Goal: Information Seeking & Learning: Check status

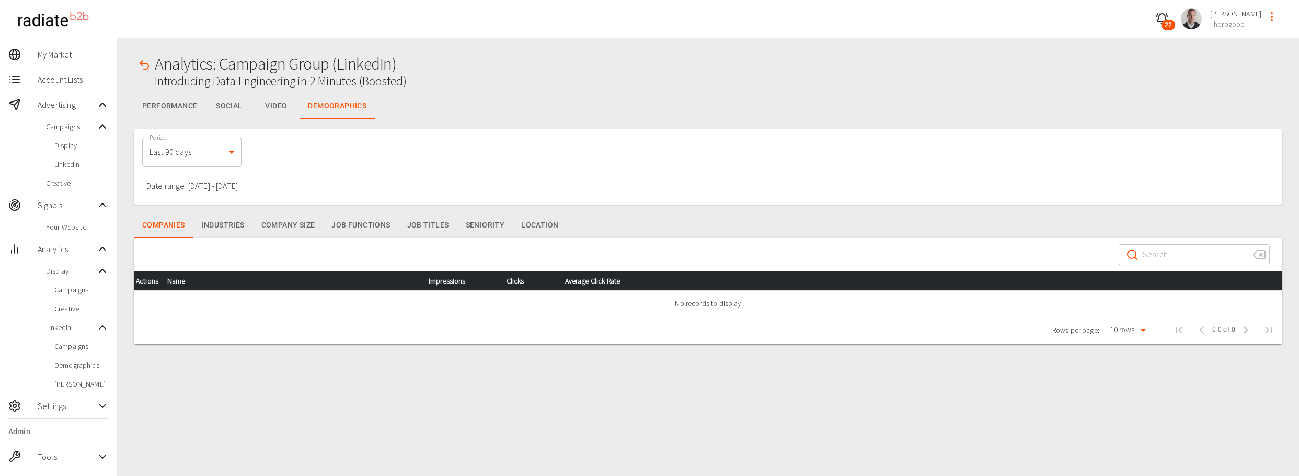
click at [180, 108] on button "Performance" at bounding box center [170, 106] width 72 height 25
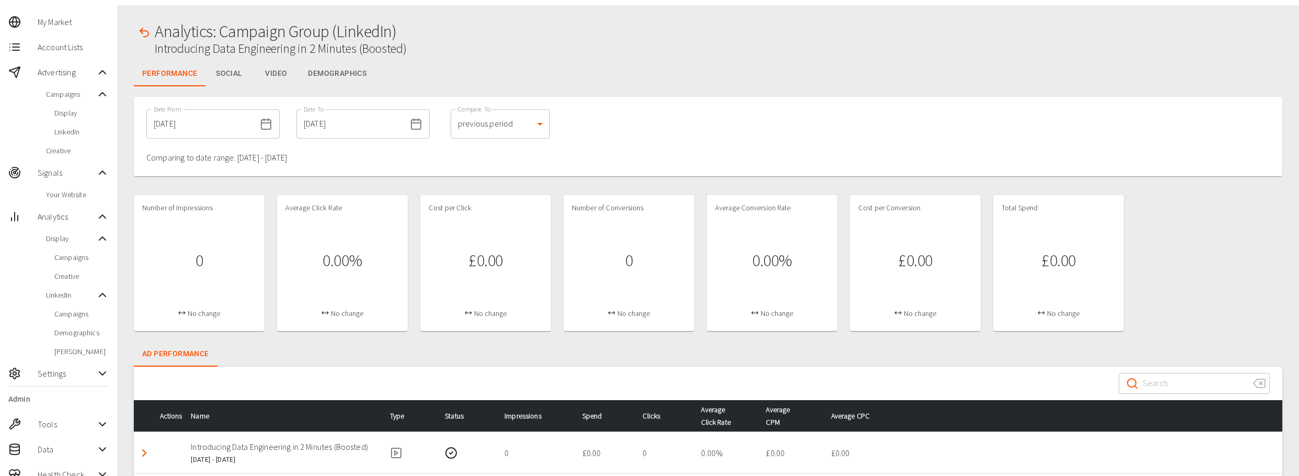
scroll to position [85, 0]
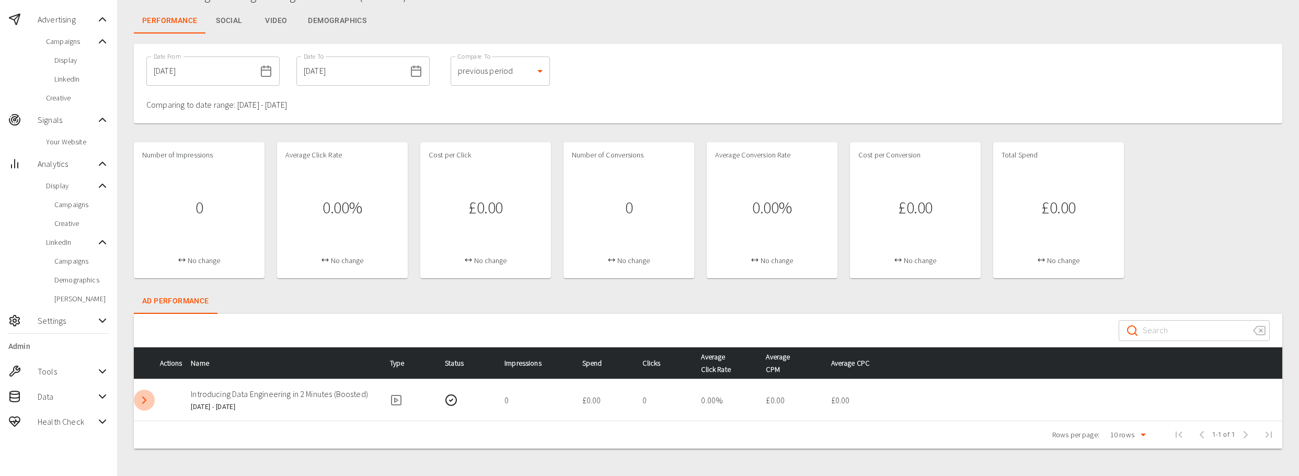
click at [148, 400] on icon "Detail panel visibility toggle" at bounding box center [144, 400] width 13 height 13
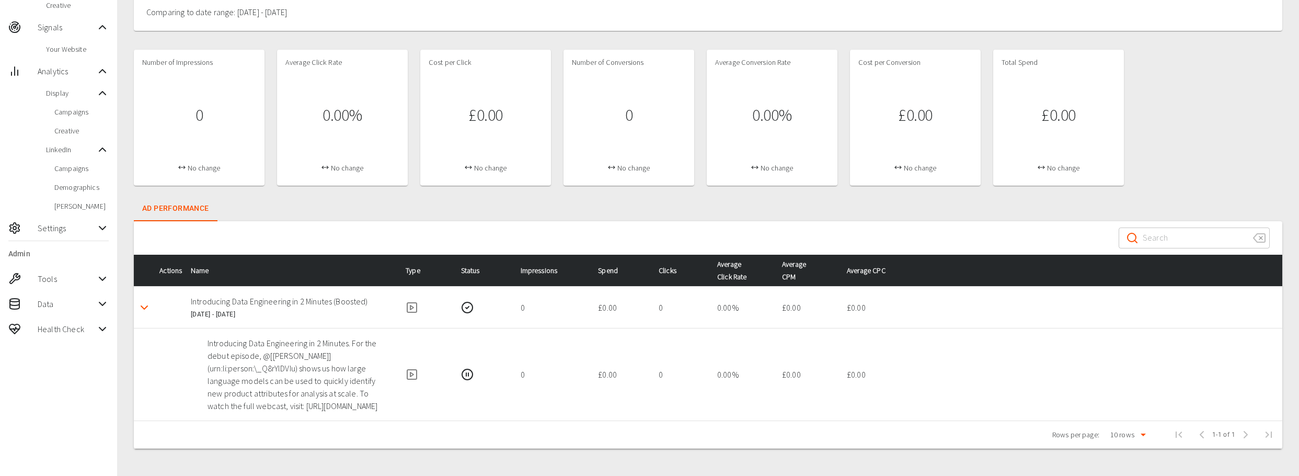
click at [147, 305] on icon "Detail panel visibility toggle" at bounding box center [144, 307] width 13 height 13
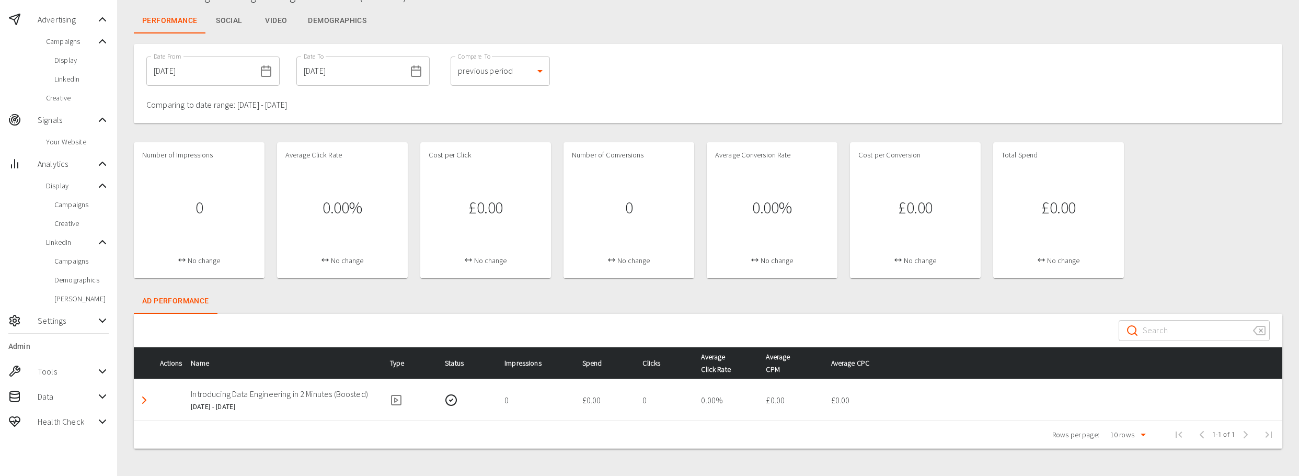
click at [143, 399] on icon "Detail panel visibility toggle" at bounding box center [144, 400] width 13 height 13
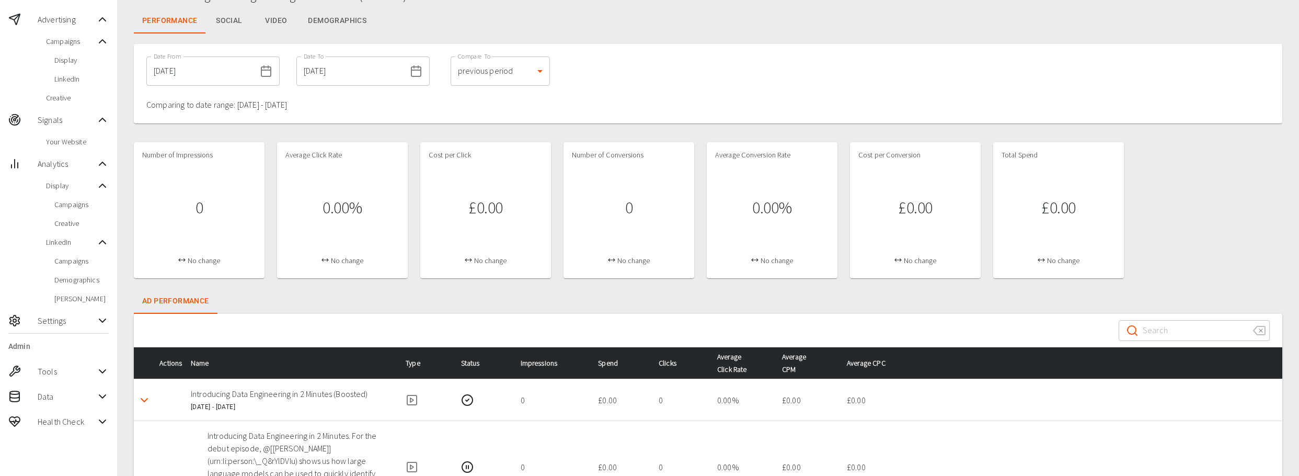
click at [143, 399] on icon "Detail panel visibility toggle" at bounding box center [144, 400] width 13 height 13
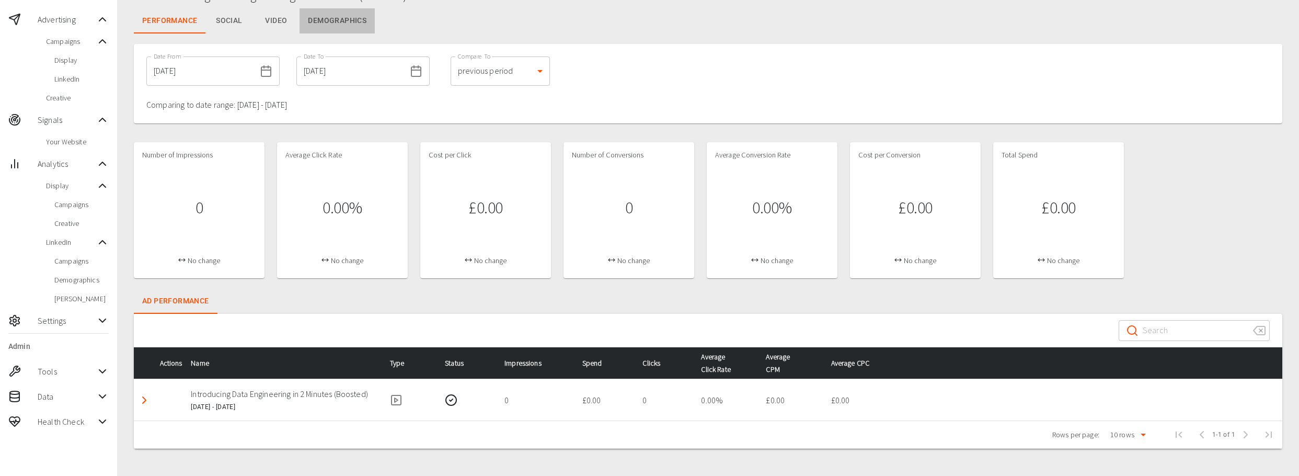
click at [343, 24] on button "Demographics" at bounding box center [337, 20] width 75 height 25
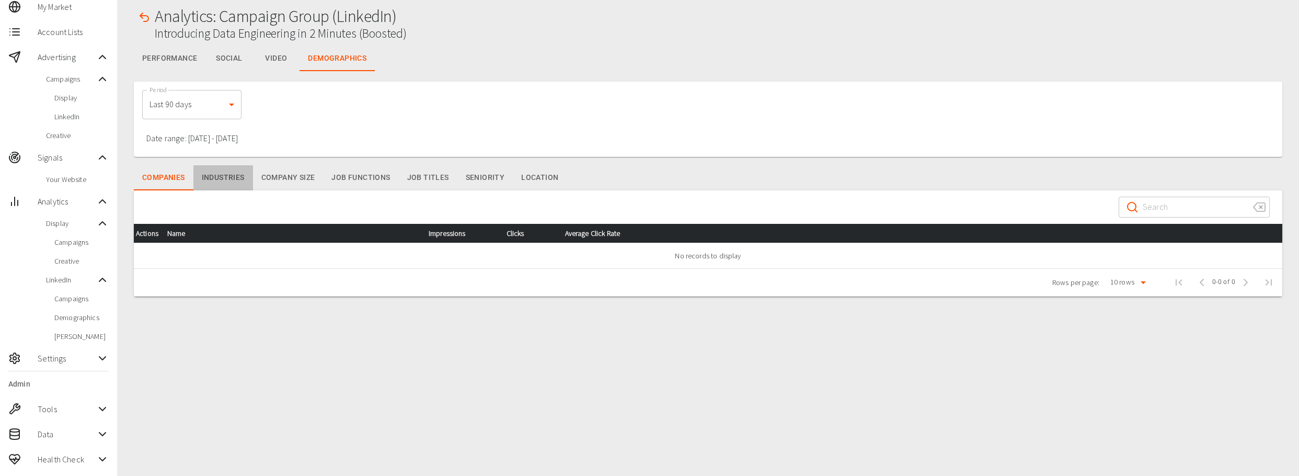
click at [224, 172] on button "Industries" at bounding box center [223, 177] width 60 height 25
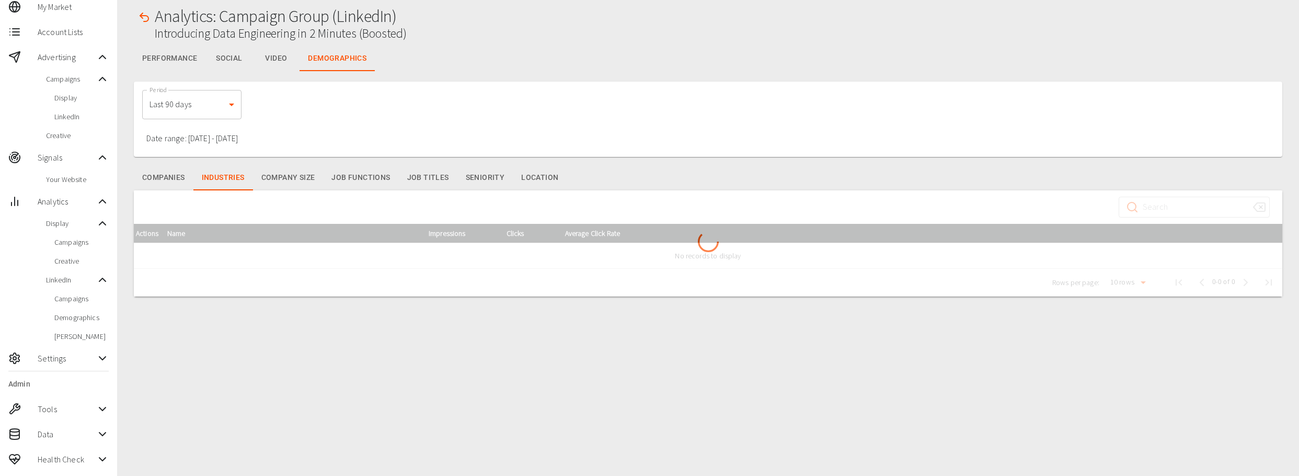
drag, startPoint x: 282, startPoint y: 178, endPoint x: 320, endPoint y: 180, distance: 38.3
click at [282, 178] on button "Company Size" at bounding box center [288, 177] width 71 height 25
click at [356, 180] on button "Job Functions" at bounding box center [360, 177] width 75 height 25
click at [429, 177] on button "Job Titles" at bounding box center [428, 177] width 59 height 25
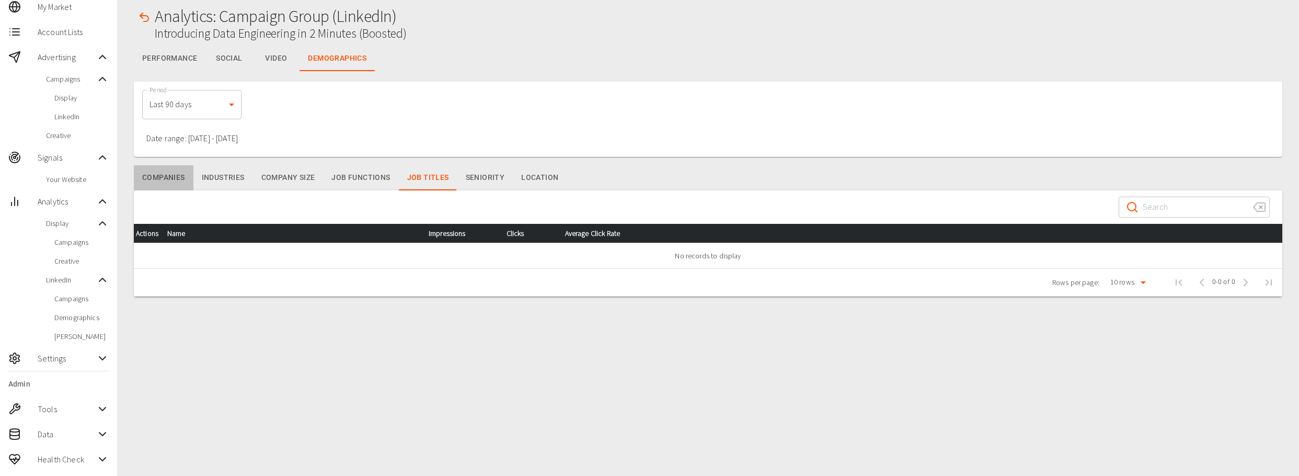
click at [157, 174] on button "Companies" at bounding box center [164, 177] width 60 height 25
click at [222, 178] on button "Industries" at bounding box center [223, 177] width 60 height 25
click at [280, 180] on button "Company Size" at bounding box center [288, 177] width 71 height 25
click at [356, 177] on button "Job Functions" at bounding box center [360, 177] width 75 height 25
click at [423, 180] on button "Job Titles" at bounding box center [428, 177] width 59 height 25
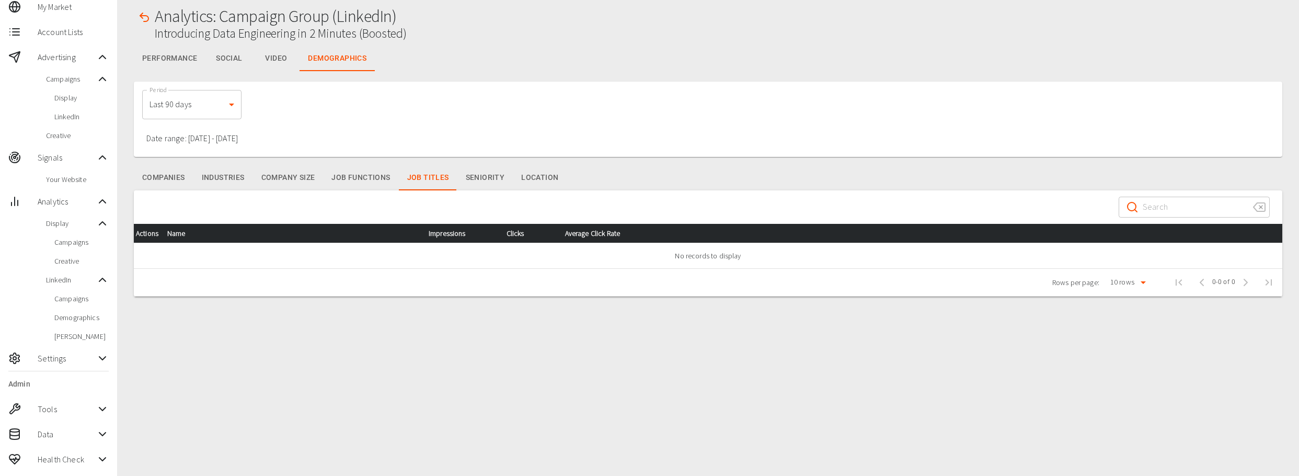
click at [481, 180] on button "Seniority" at bounding box center [486, 177] width 56 height 25
click at [550, 178] on button "Location" at bounding box center [540, 177] width 54 height 25
click at [157, 175] on button "Companies" at bounding box center [164, 177] width 60 height 25
